Goal: Information Seeking & Learning: Learn about a topic

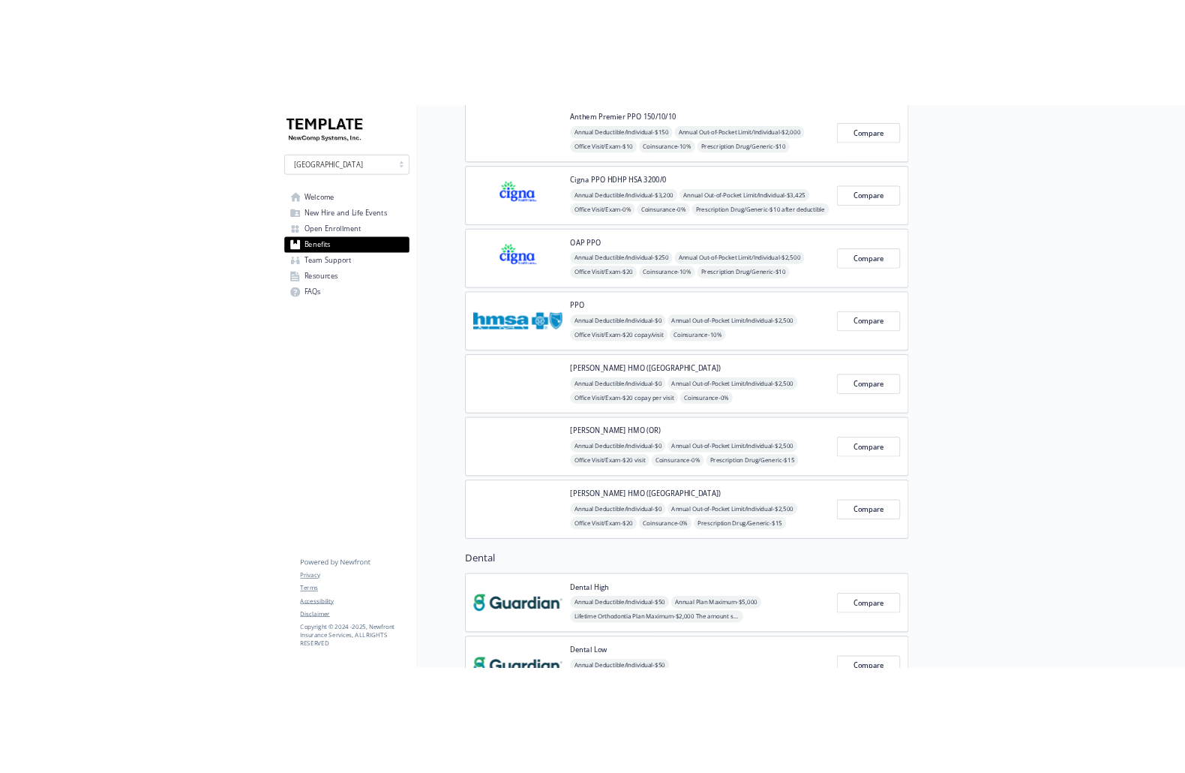
scroll to position [656, 0]
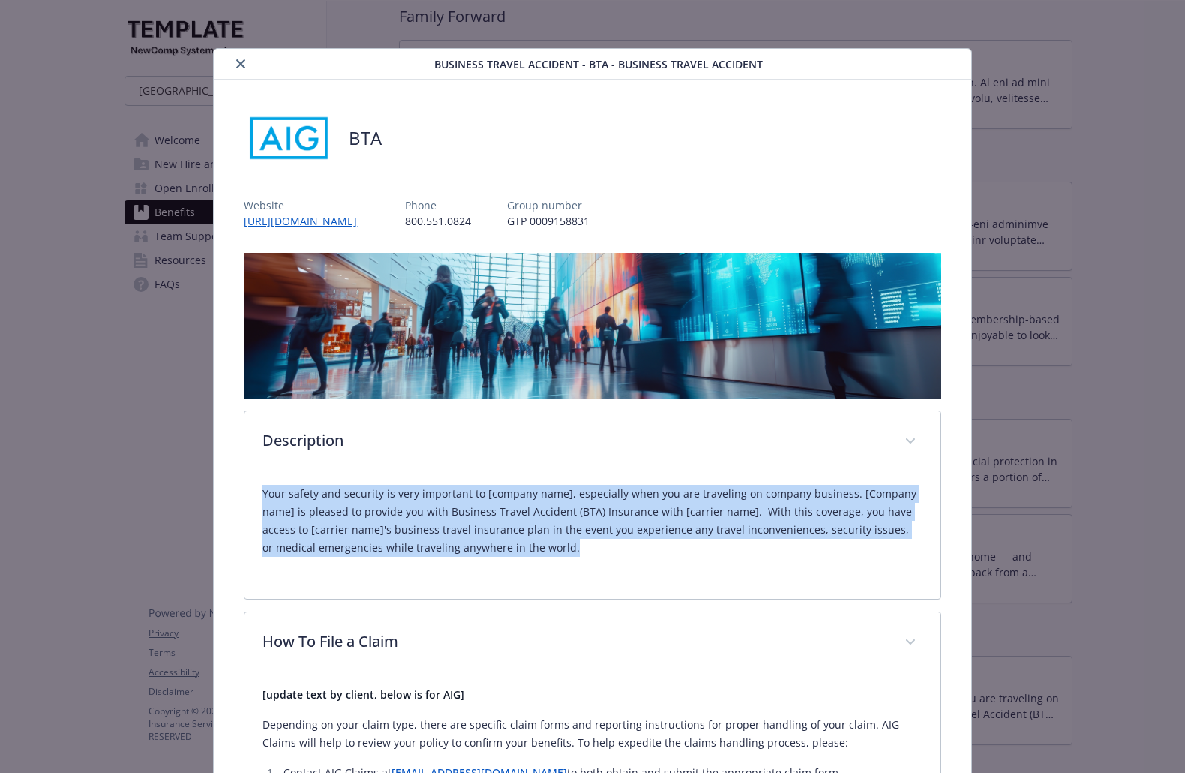
drag, startPoint x: 639, startPoint y: 551, endPoint x: 246, endPoint y: 490, distance: 397.8
click at [246, 490] on div "Your safety and security is very important to [company name], especially when y…" at bounding box center [592, 536] width 695 height 126
copy p "Your safety and security is very important to [company name], especially when y…"
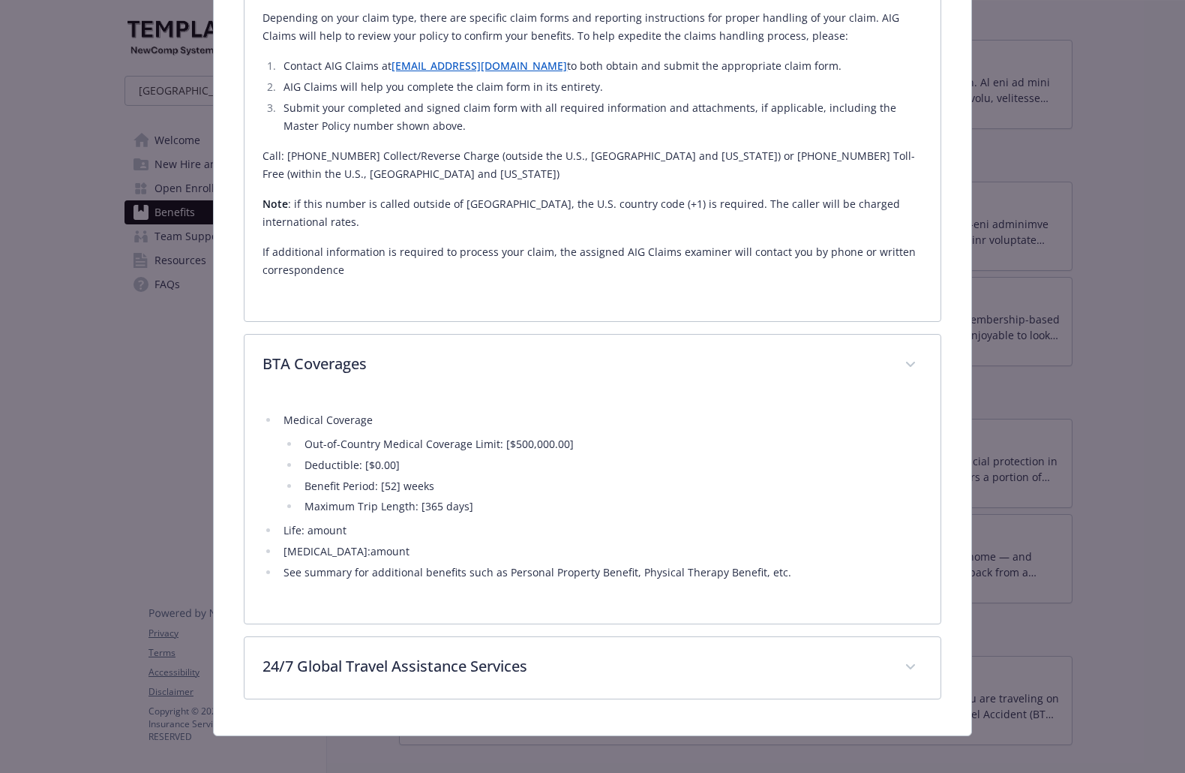
scroll to position [718, 0]
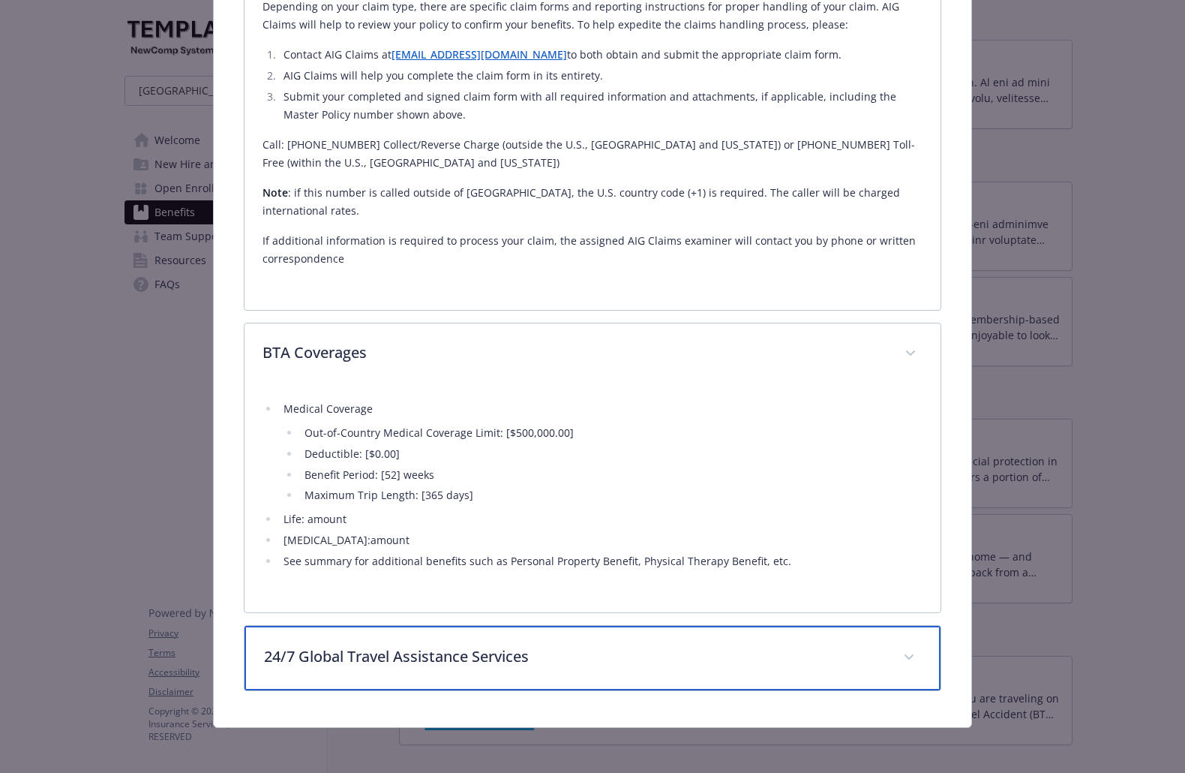
click at [545, 661] on p "24/7 Global Travel Assistance Services" at bounding box center [574, 656] width 620 height 23
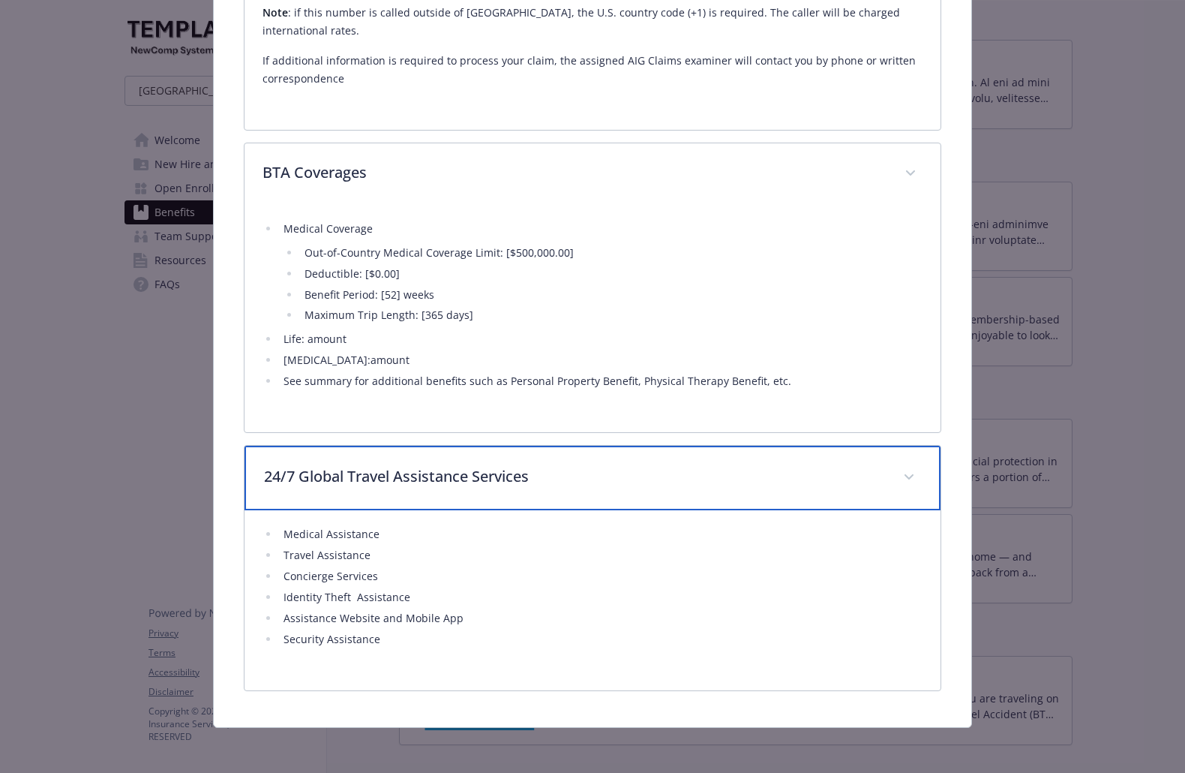
scroll to position [900, 0]
